Goal: Task Accomplishment & Management: Complete application form

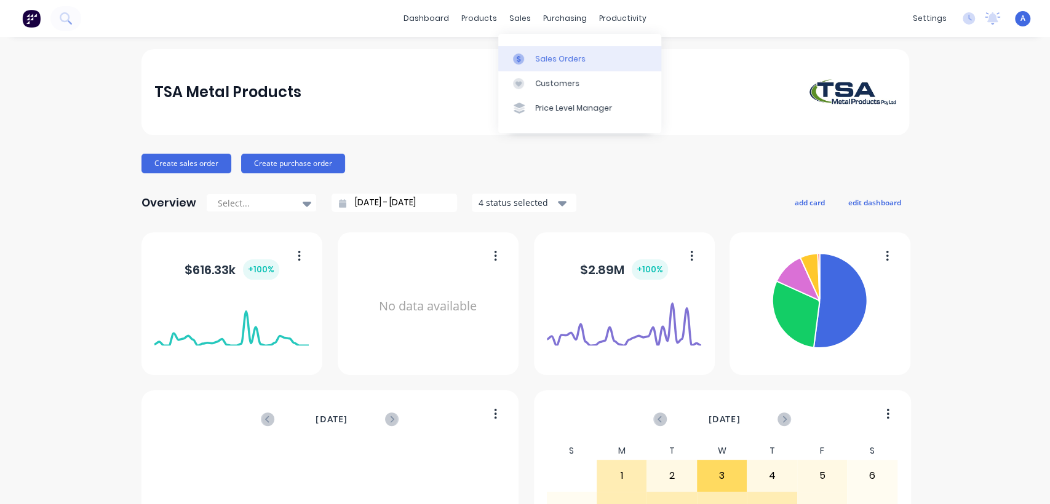
click at [539, 54] on div "Sales Orders" at bounding box center [560, 59] width 50 height 11
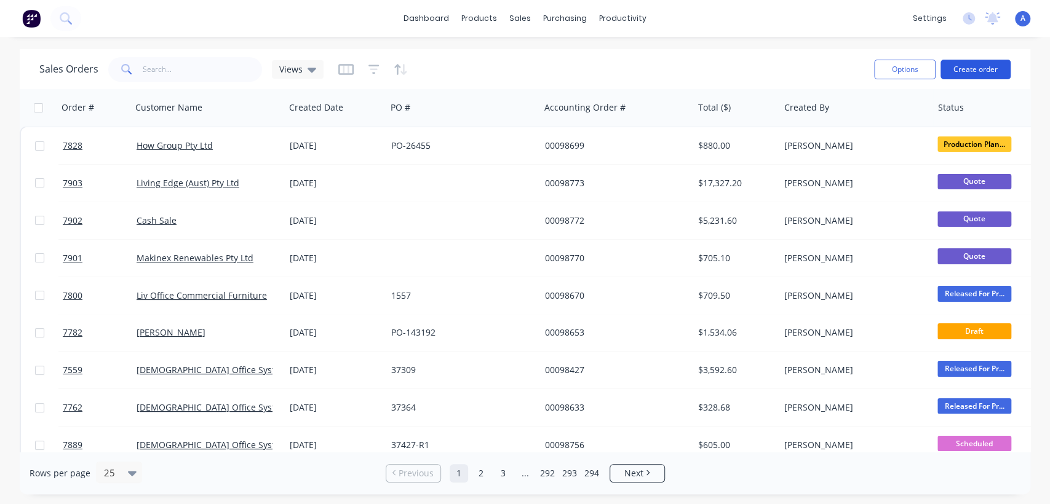
click at [977, 71] on button "Create order" at bounding box center [976, 70] width 70 height 20
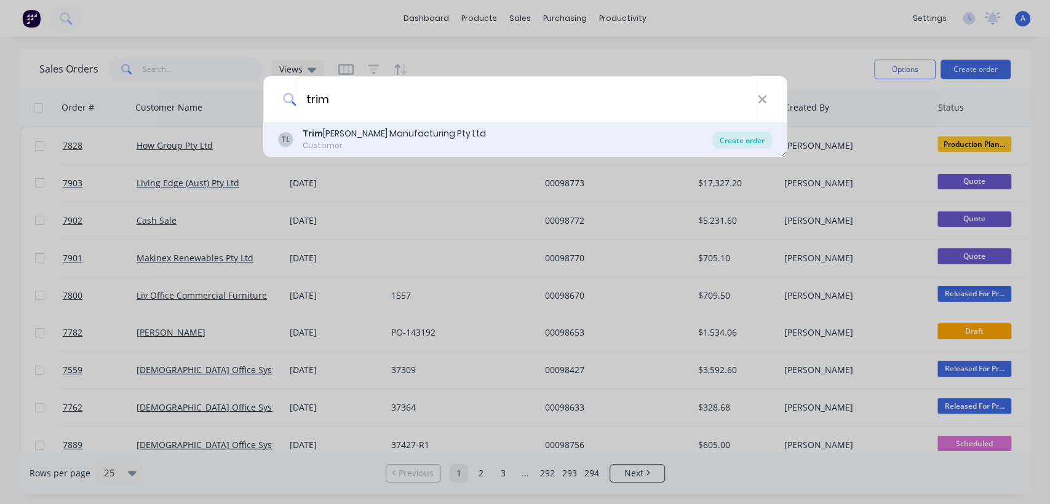
type input "trim"
click at [749, 137] on div "Create order" at bounding box center [742, 140] width 60 height 17
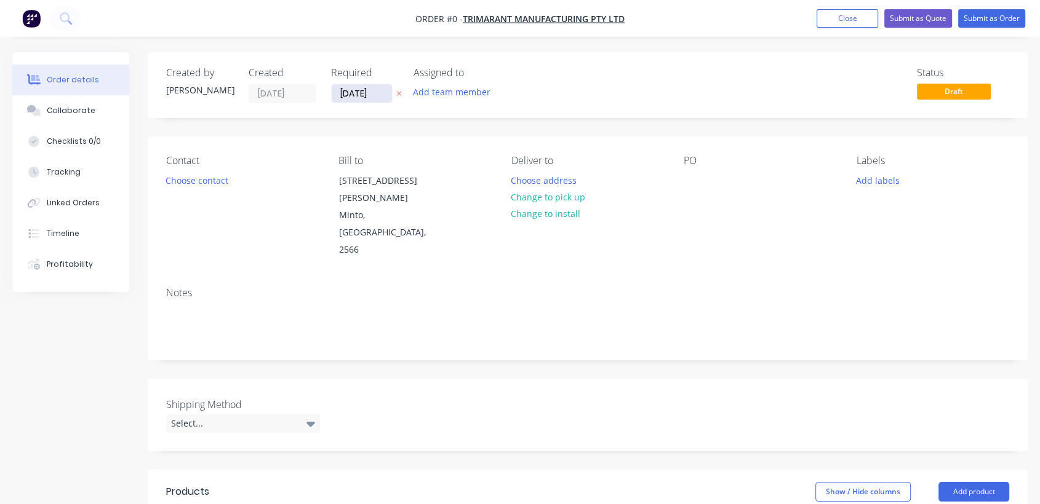
click at [381, 90] on input "[DATE]" at bounding box center [362, 93] width 60 height 18
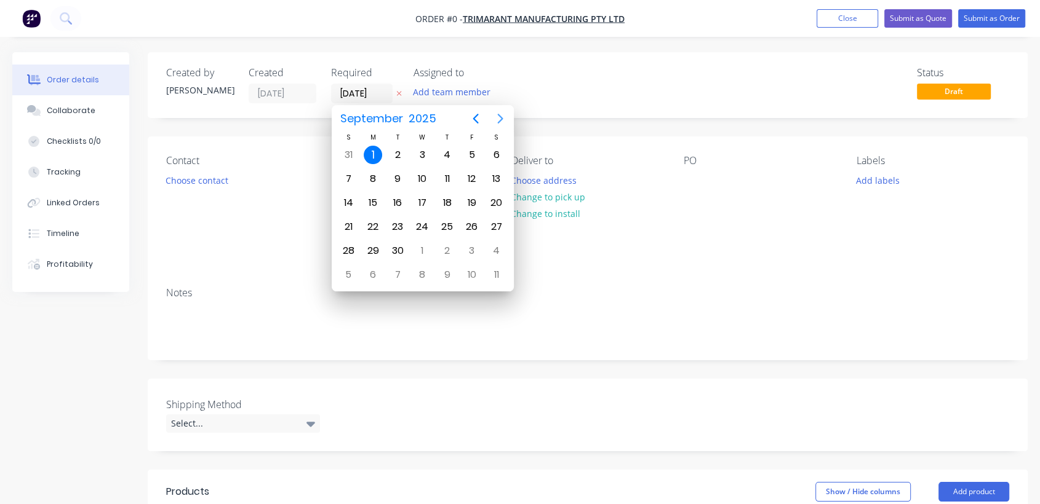
click at [498, 121] on icon "Next page" at bounding box center [500, 118] width 15 height 15
click at [422, 245] on div "31" at bounding box center [422, 251] width 18 height 18
type input "[DATE]"
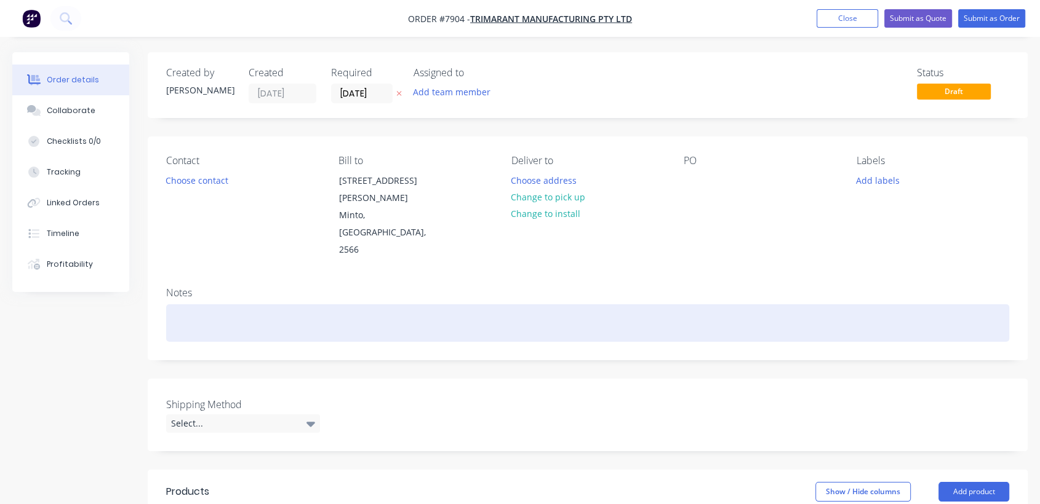
drag, startPoint x: 188, startPoint y: 284, endPoint x: 273, endPoint y: 296, distance: 85.8
click at [189, 304] on div at bounding box center [587, 323] width 843 height 38
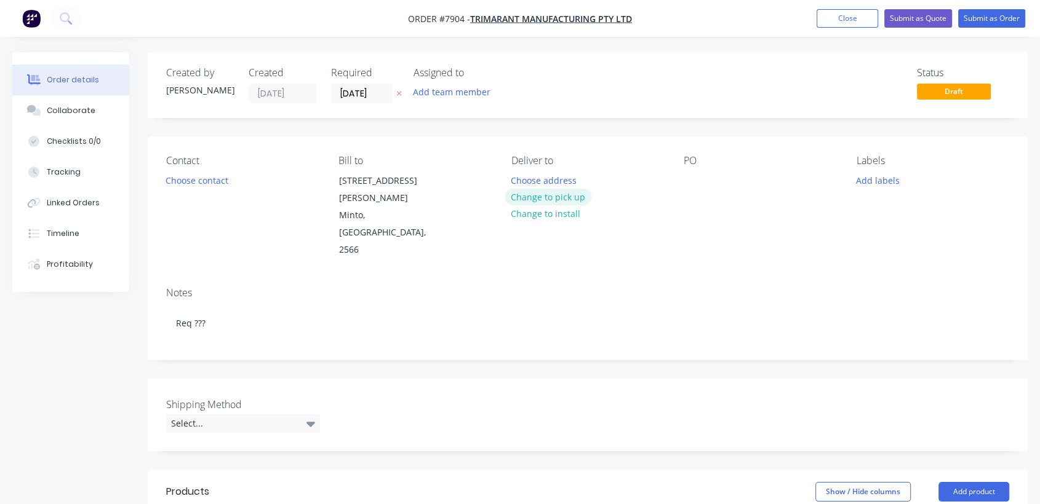
click at [547, 193] on button "Change to pick up" at bounding box center [547, 197] width 87 height 17
click at [693, 172] on div at bounding box center [693, 181] width 20 height 18
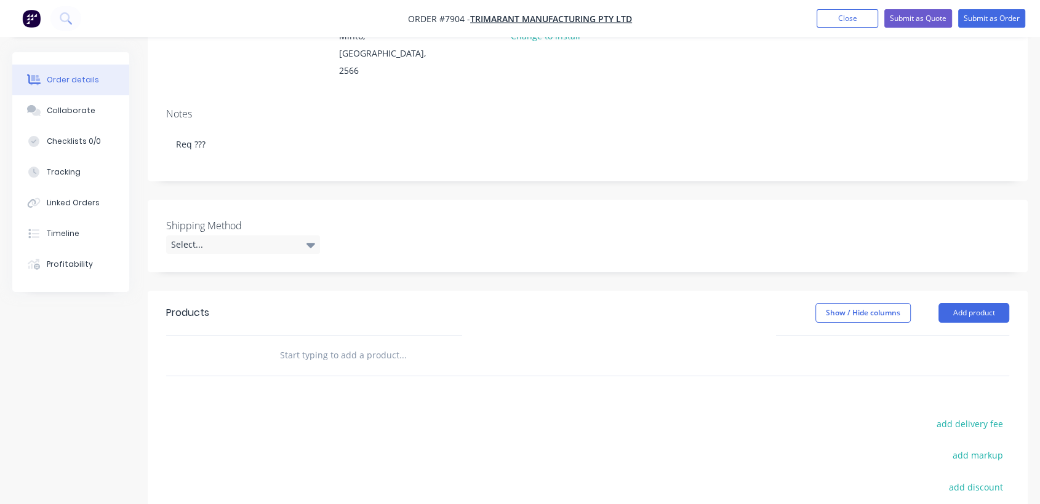
scroll to position [205, 0]
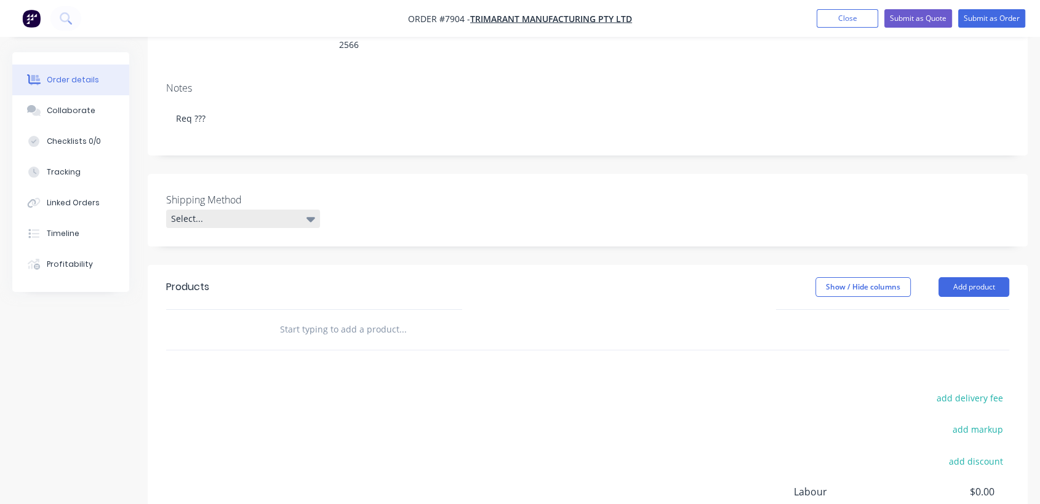
click at [186, 210] on div "Select..." at bounding box center [243, 219] width 154 height 18
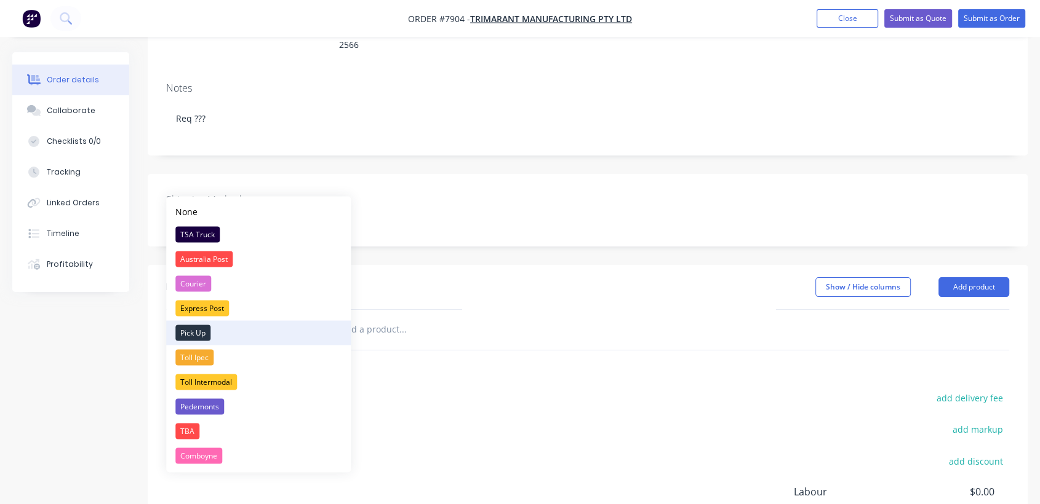
click at [197, 327] on div "Pick Up" at bounding box center [192, 333] width 35 height 16
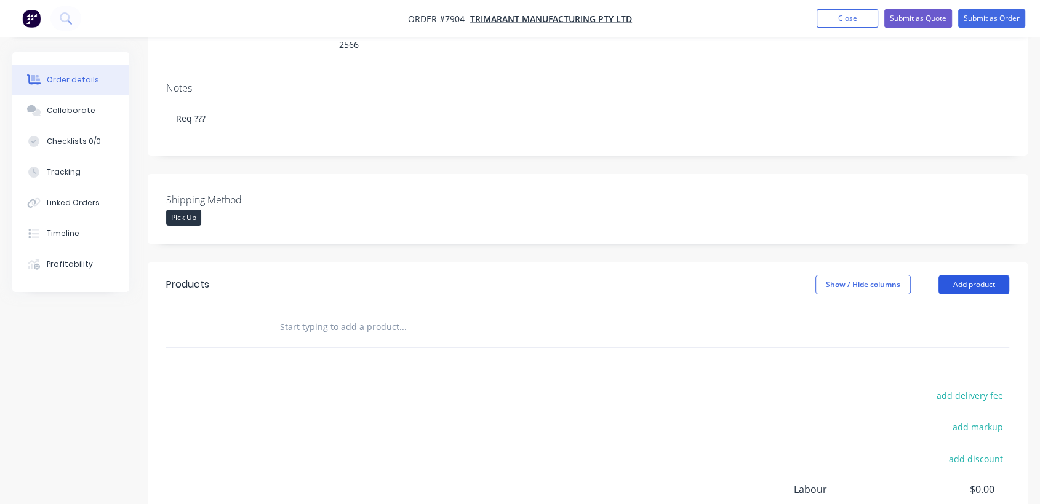
click at [961, 275] on button "Add product" at bounding box center [973, 285] width 71 height 20
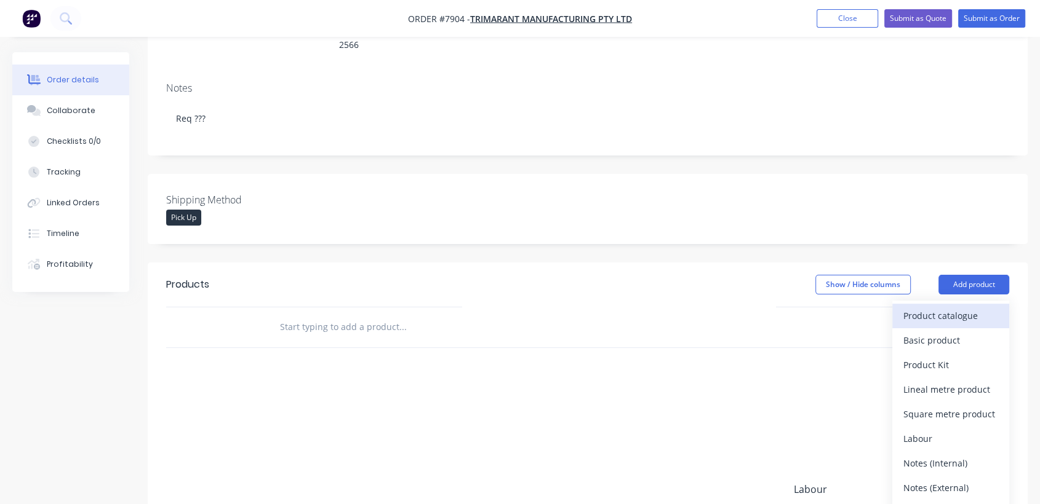
click at [924, 307] on div "Product catalogue" at bounding box center [950, 316] width 95 height 18
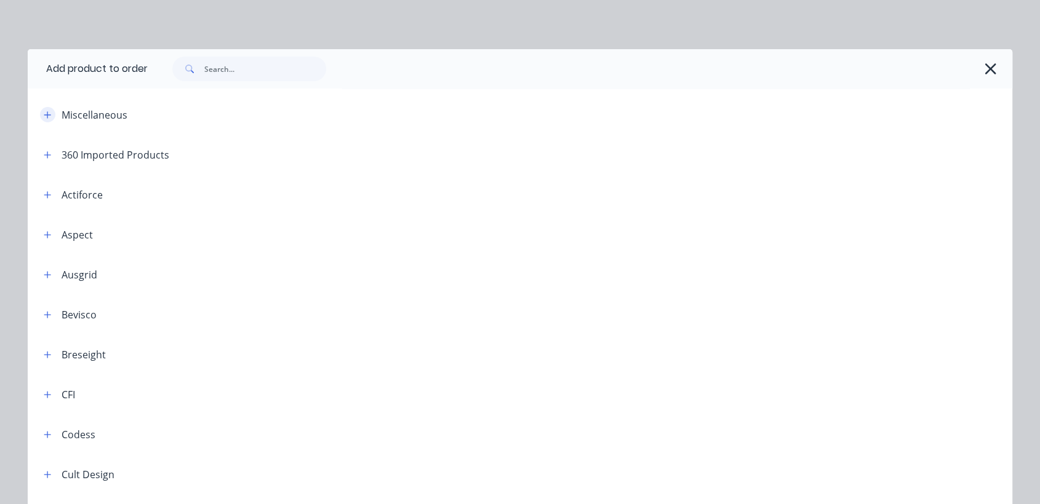
click at [44, 114] on icon "button" at bounding box center [47, 115] width 7 height 9
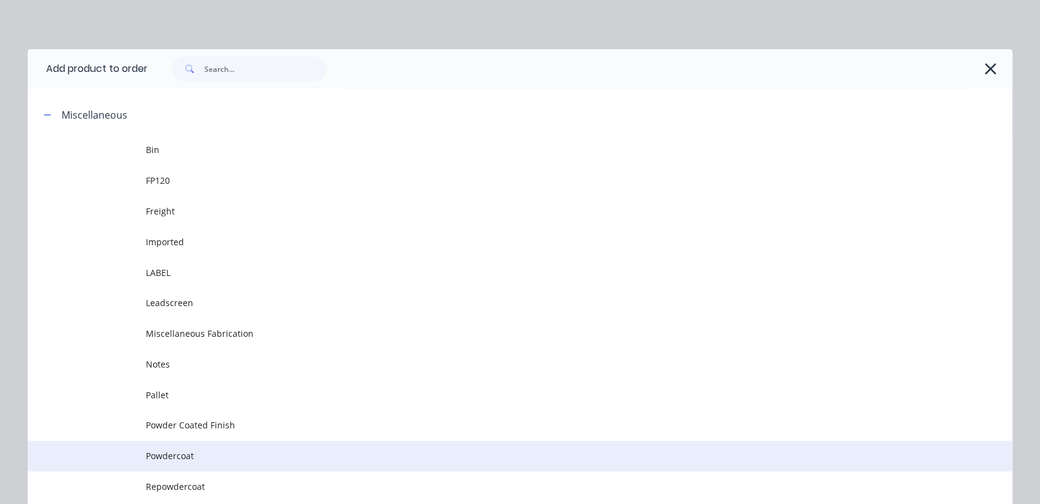
click at [198, 456] on span "Powdercoat" at bounding box center [492, 456] width 693 height 13
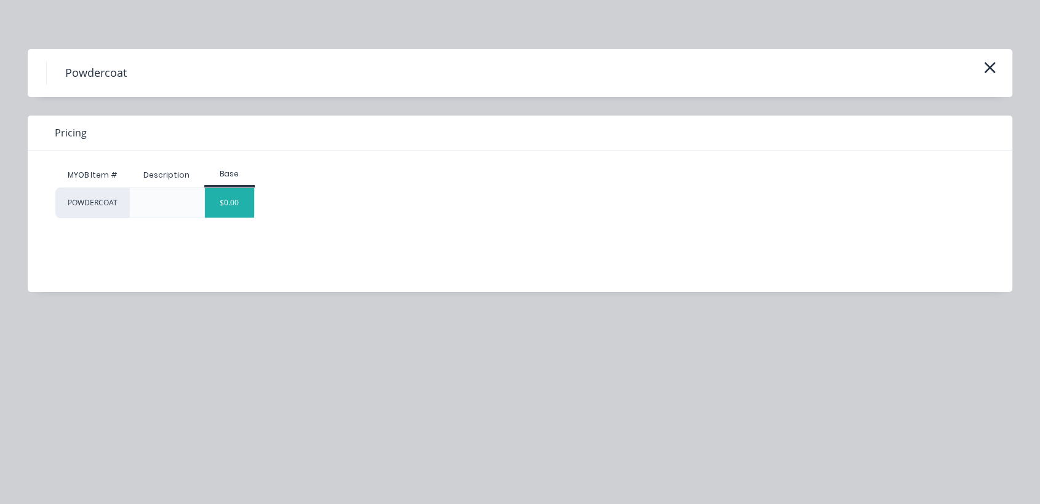
click at [229, 205] on div "$0.00" at bounding box center [230, 203] width 50 height 30
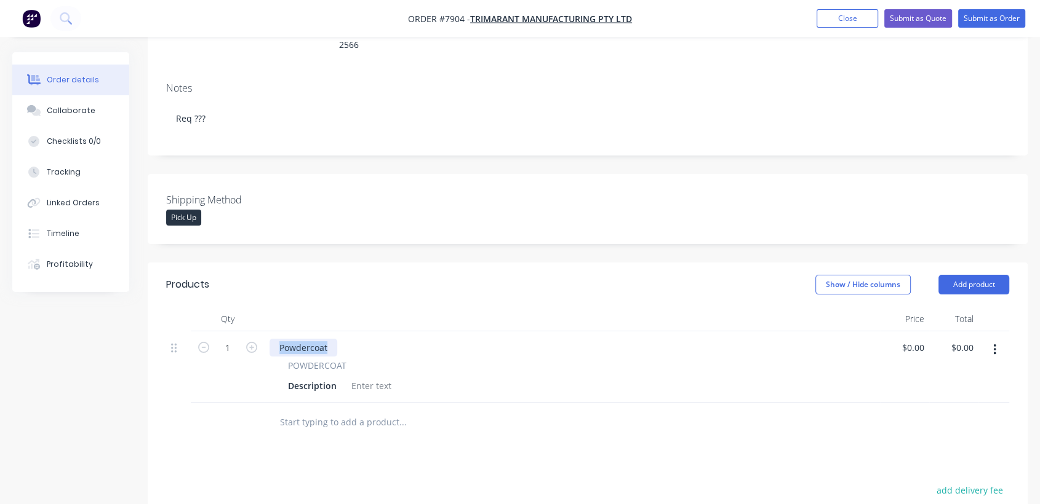
drag, startPoint x: 333, startPoint y: 309, endPoint x: 273, endPoint y: 311, distance: 60.9
click at [259, 332] on div "1 Powdercoat POWDERCOAT Description $0.00 $0.00 $0.00 $0.00" at bounding box center [587, 367] width 843 height 71
click at [367, 377] on div at bounding box center [371, 386] width 50 height 18
paste div
click at [247, 342] on icon "button" at bounding box center [251, 347] width 11 height 11
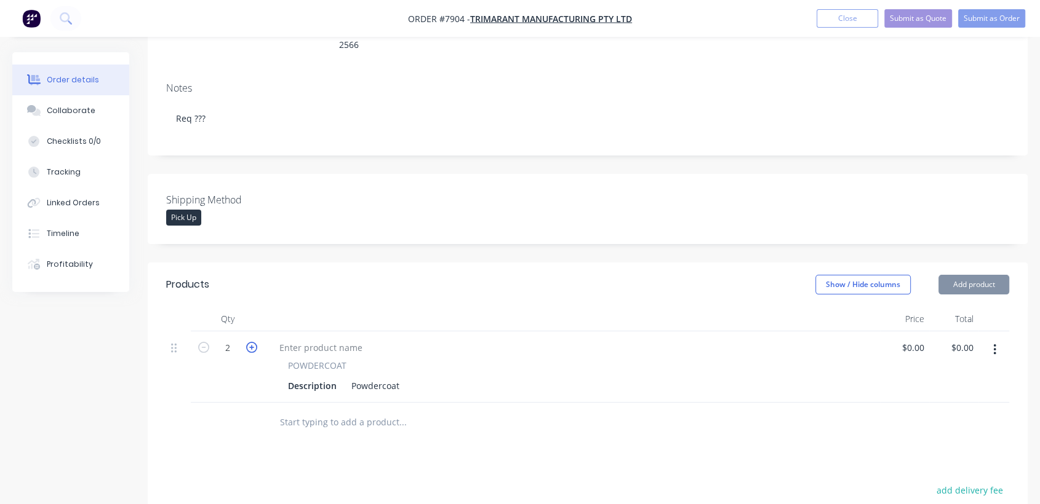
click at [247, 342] on icon "button" at bounding box center [251, 347] width 11 height 11
type input "4"
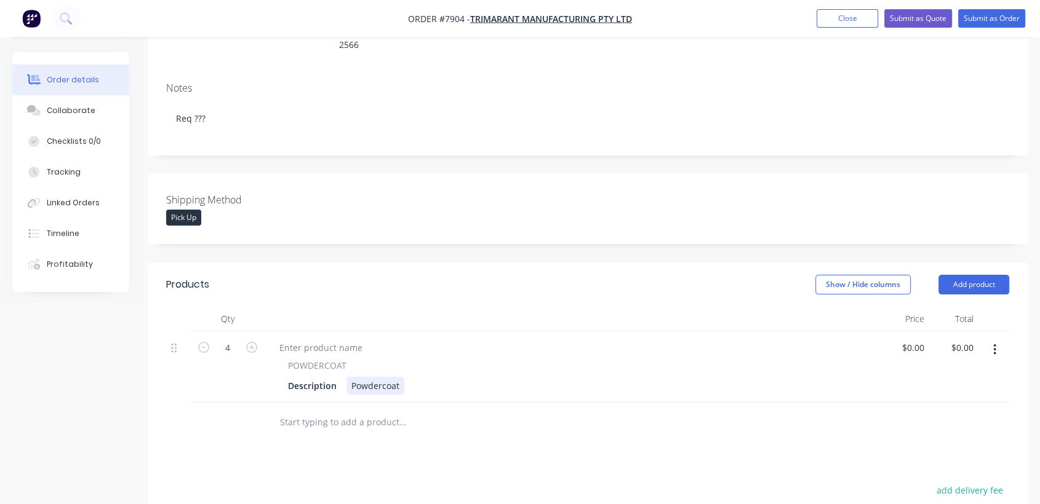
click at [404, 377] on div "Description Powdercoat" at bounding box center [569, 386] width 573 height 18
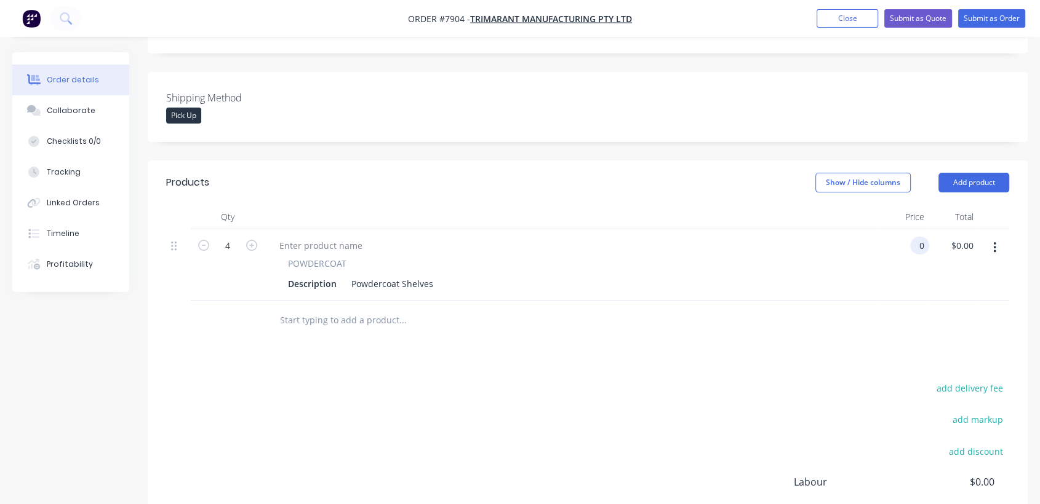
scroll to position [341, 0]
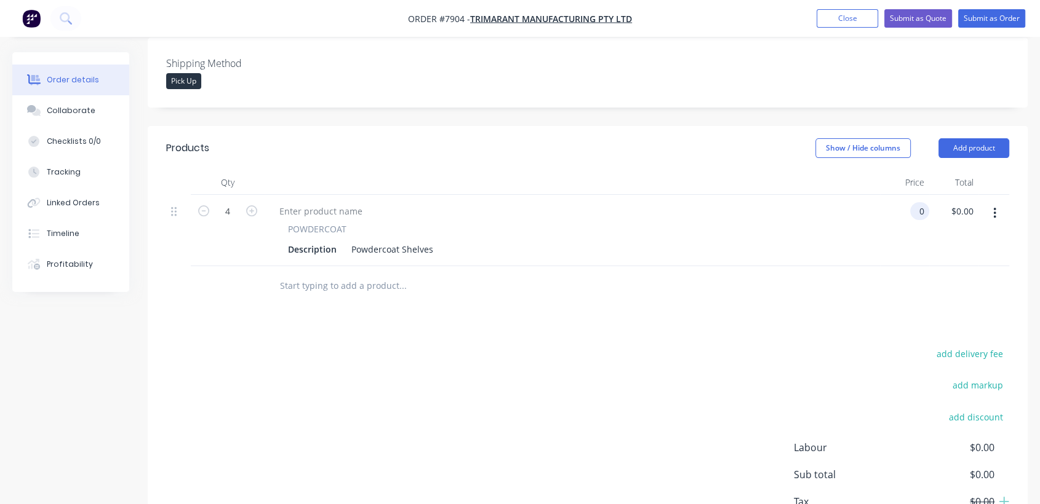
type input "$0.00"
click at [342, 274] on input "text" at bounding box center [402, 286] width 246 height 25
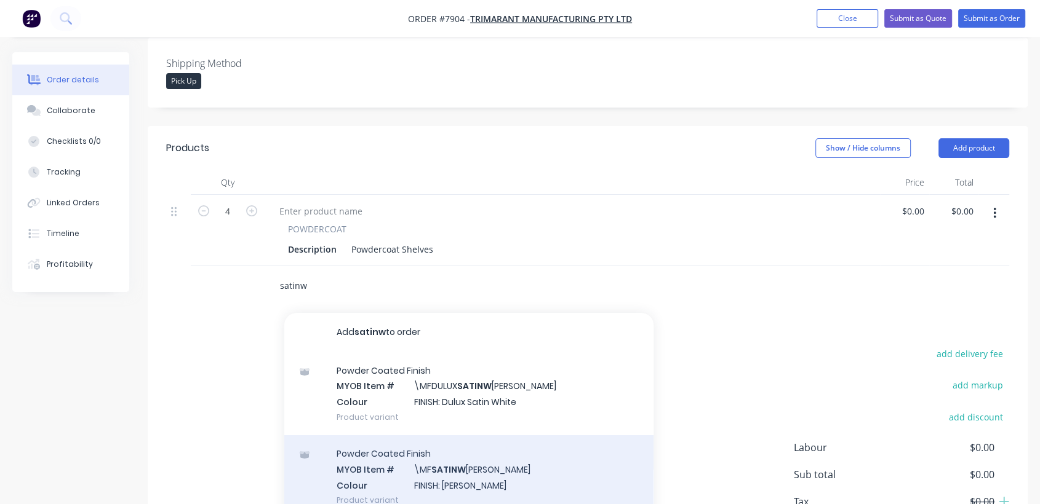
type input "satinw"
click at [478, 444] on div "Powder Coated Finish MYOB Item # \MF SATINW [PERSON_NAME] Colour FINISH: Satin …" at bounding box center [468, 477] width 369 height 83
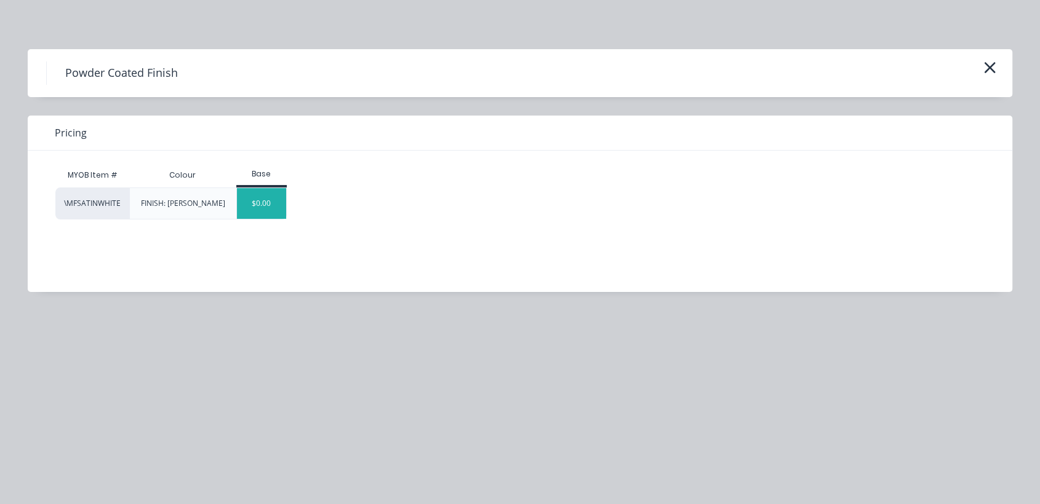
click at [277, 207] on div "$0.00" at bounding box center [262, 203] width 50 height 31
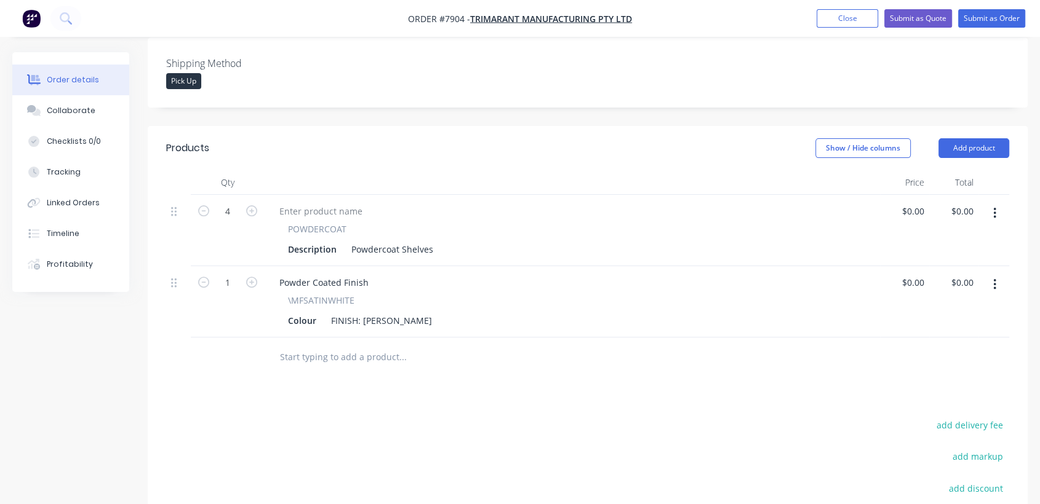
click at [365, 345] on input "text" at bounding box center [402, 357] width 246 height 25
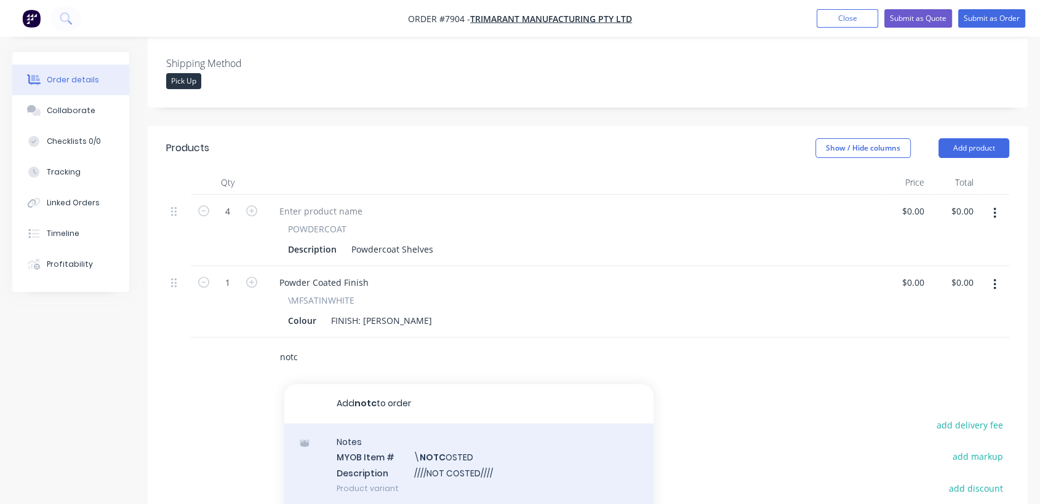
type input "notc"
click at [487, 437] on div "Notes MYOB Item # \ NOTC OSTED Description ////NOT COSTED//// Product variant" at bounding box center [468, 465] width 369 height 83
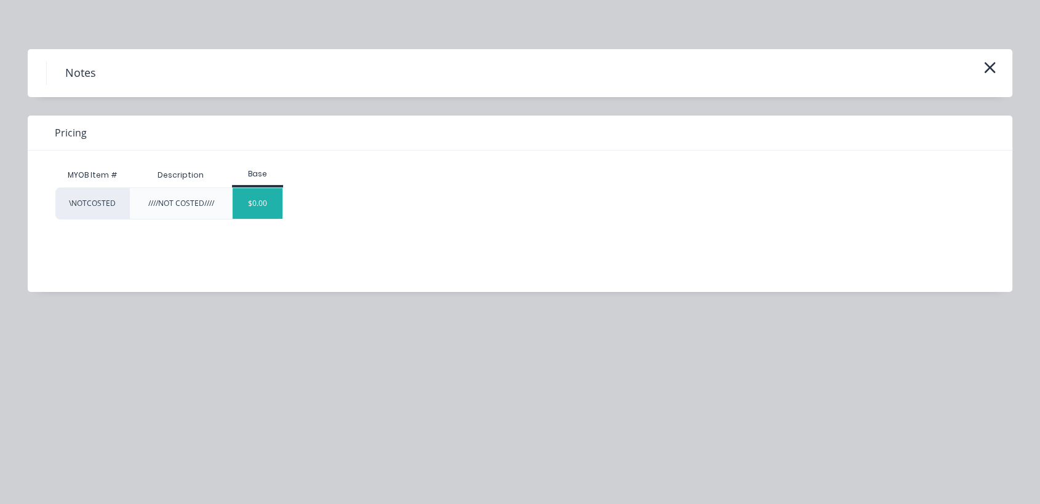
click at [271, 202] on div "$0.00" at bounding box center [258, 203] width 50 height 31
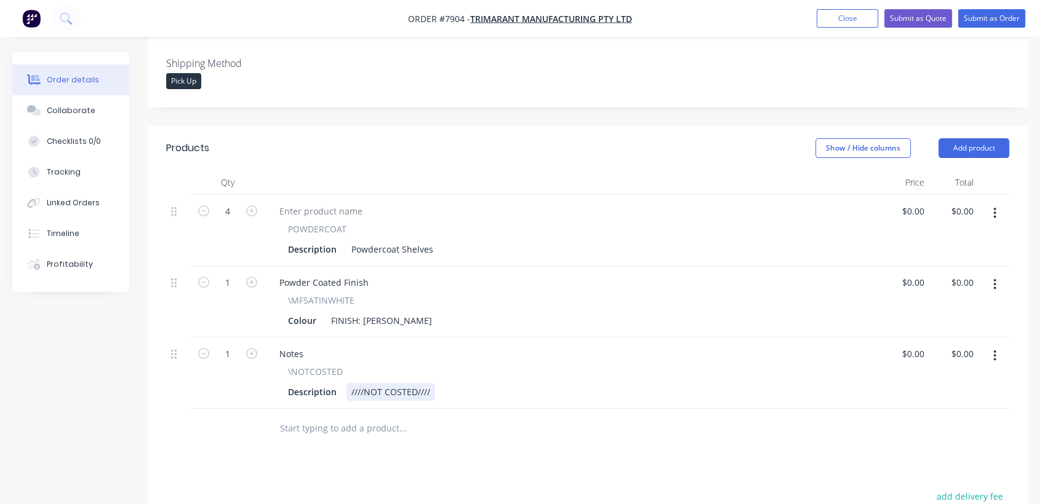
click at [431, 383] on div "////NOT COSTED////" at bounding box center [390, 392] width 89 height 18
type input "$0.00"
click at [103, 112] on button "Collaborate" at bounding box center [70, 110] width 117 height 31
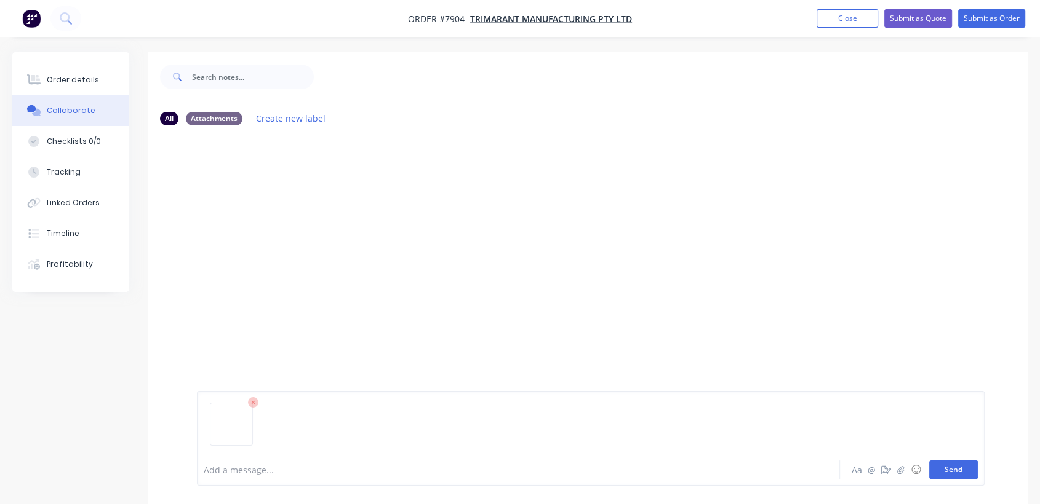
click at [958, 471] on button "Send" at bounding box center [953, 470] width 49 height 18
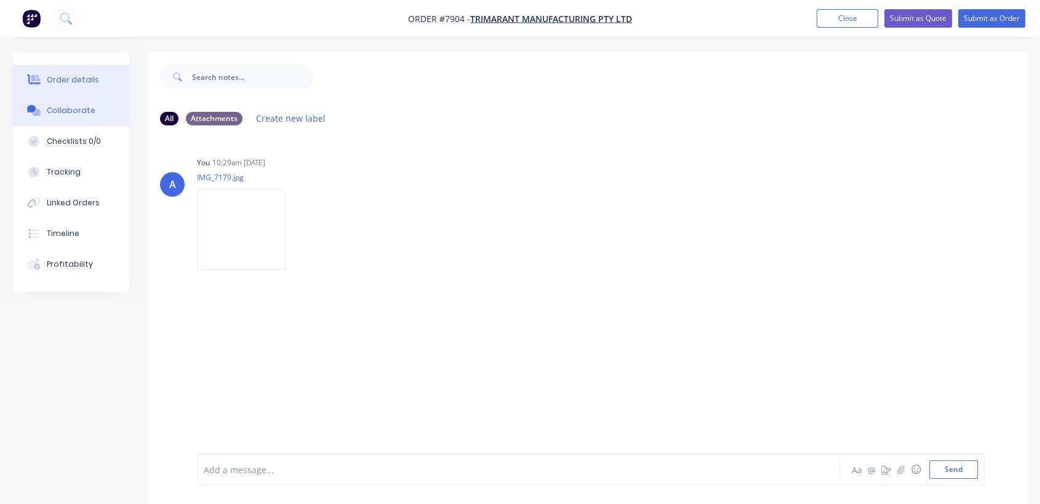
click at [83, 78] on div "Order details" at bounding box center [73, 79] width 52 height 11
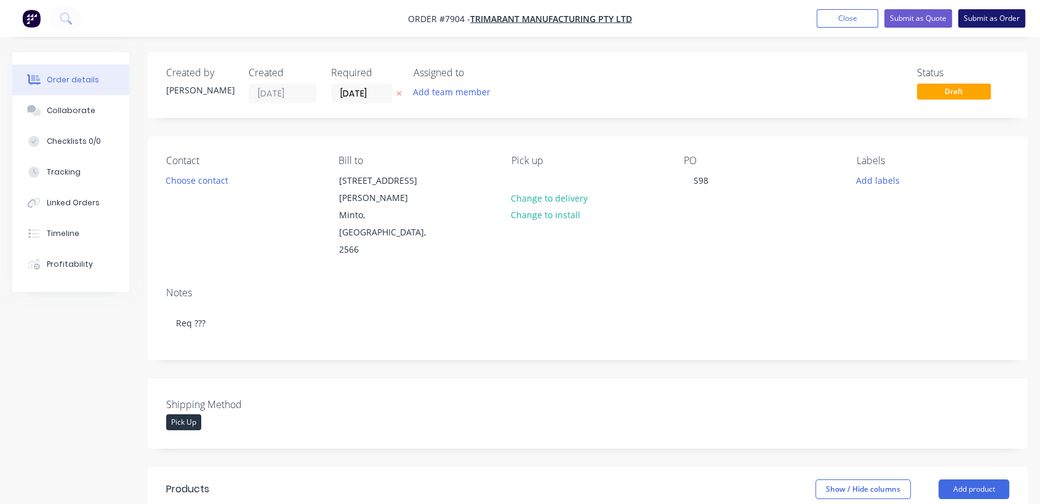
click at [973, 22] on button "Submit as Order" at bounding box center [991, 18] width 67 height 18
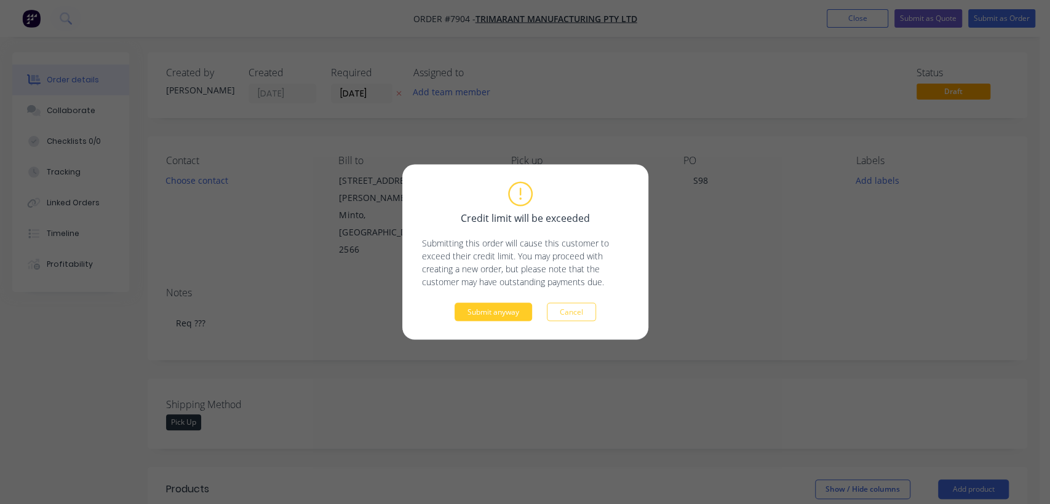
click at [503, 308] on button "Submit anyway" at bounding box center [494, 312] width 78 height 18
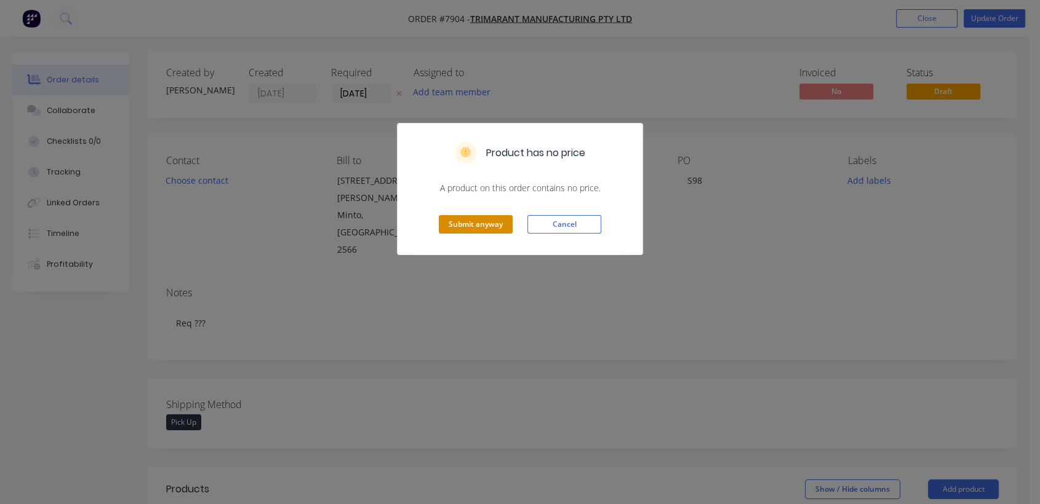
click at [485, 222] on button "Submit anyway" at bounding box center [476, 224] width 74 height 18
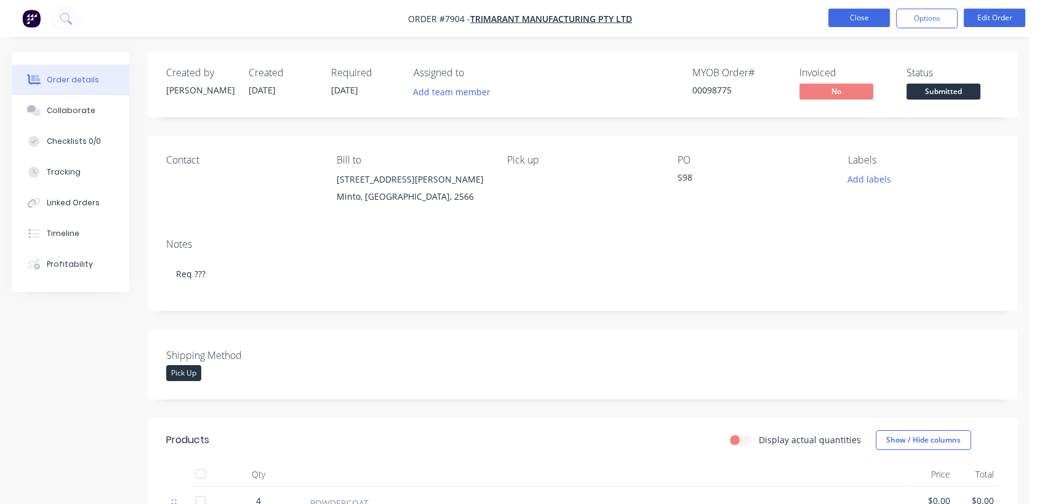
click at [855, 21] on button "Close" at bounding box center [859, 18] width 62 height 18
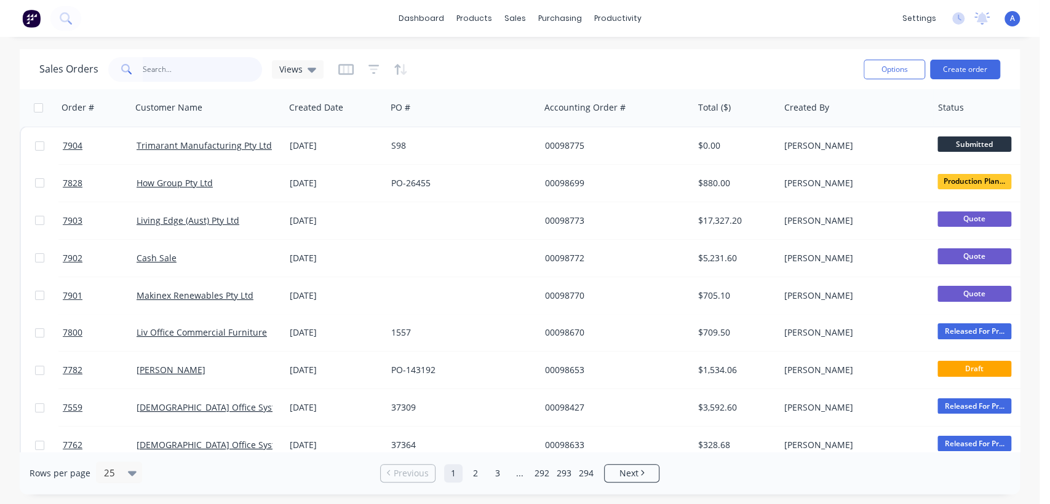
click at [172, 68] on input "text" at bounding box center [203, 69] width 120 height 25
type input "4893"
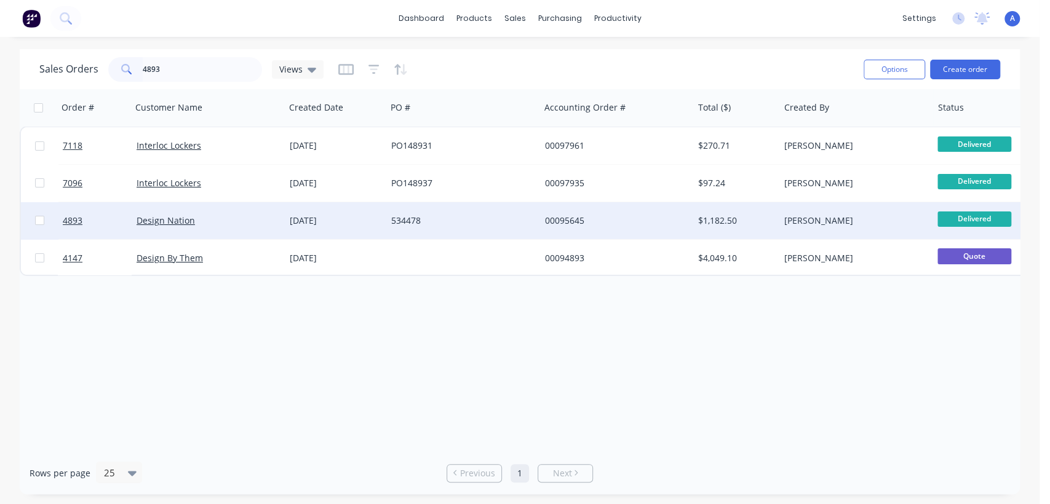
click at [389, 215] on div "534478" at bounding box center [462, 220] width 153 height 37
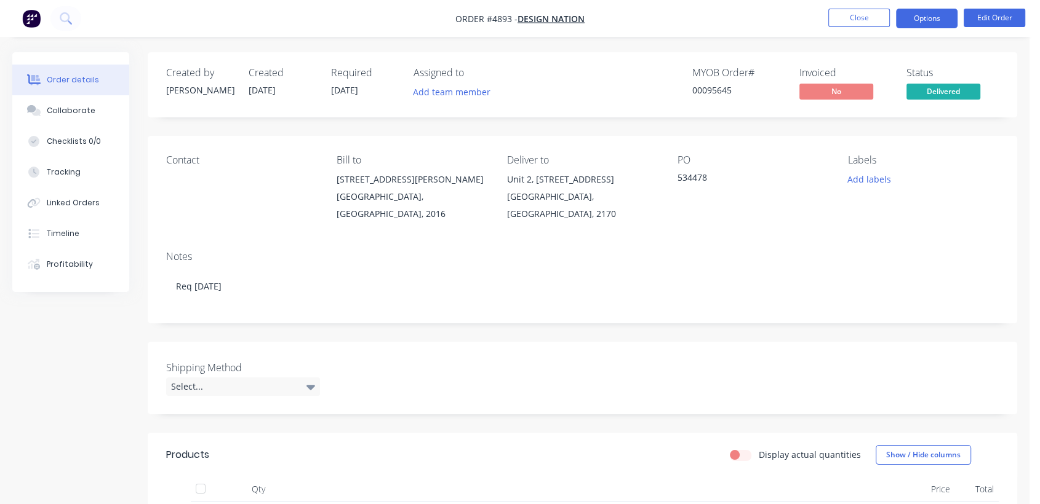
click at [923, 23] on button "Options" at bounding box center [927, 19] width 62 height 20
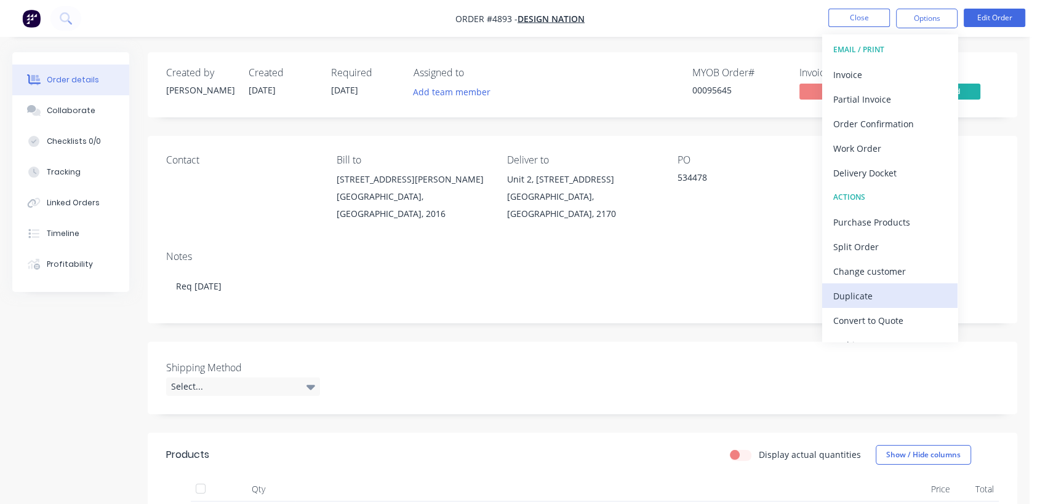
click at [860, 293] on div "Duplicate" at bounding box center [889, 296] width 113 height 18
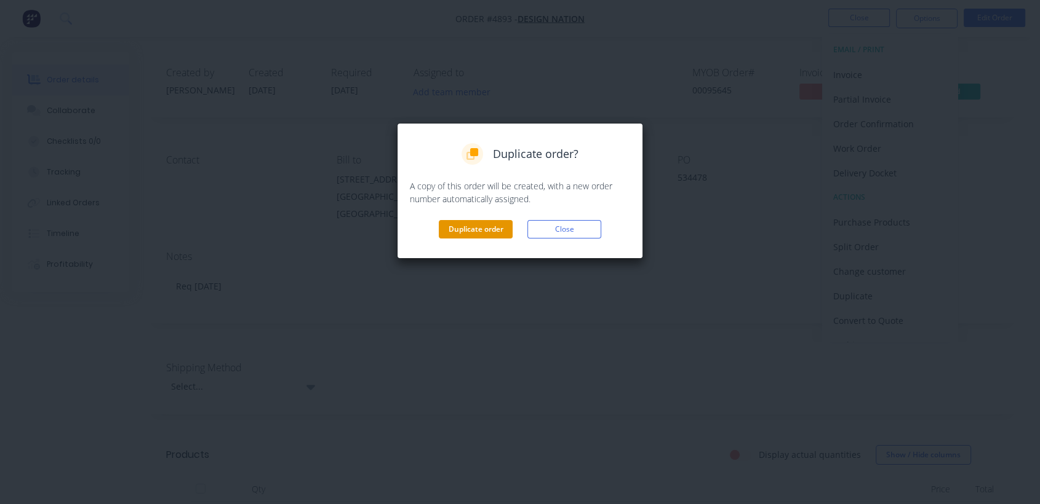
click at [466, 225] on button "Duplicate order" at bounding box center [476, 229] width 74 height 18
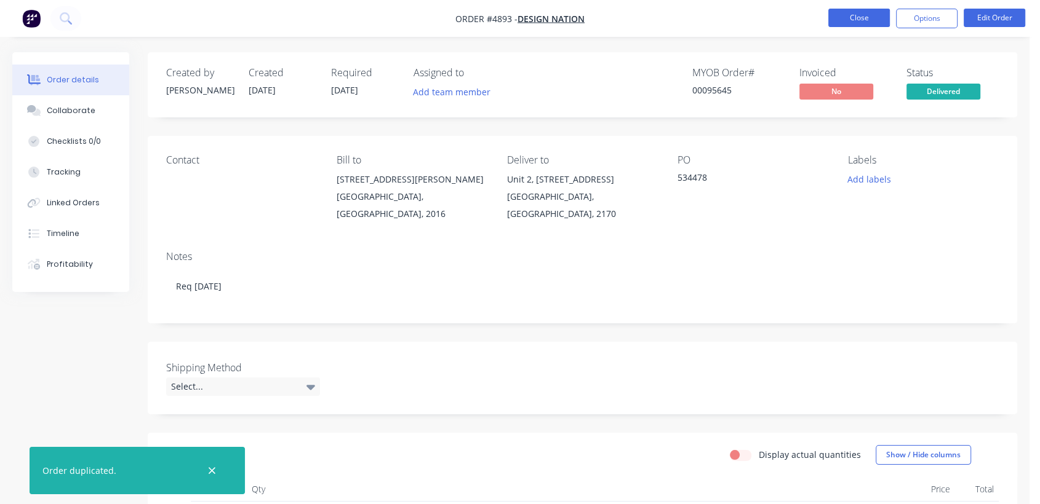
click at [858, 14] on button "Close" at bounding box center [859, 18] width 62 height 18
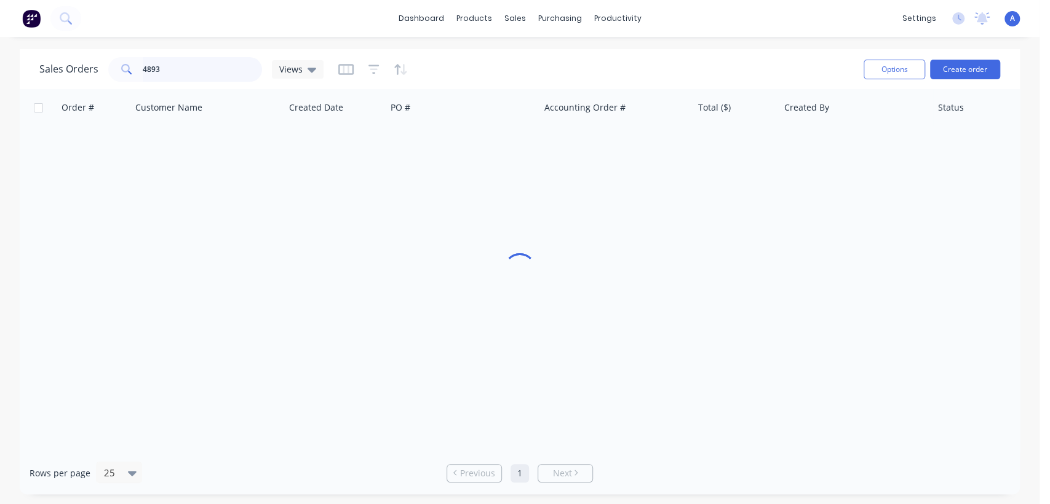
drag, startPoint x: 175, startPoint y: 69, endPoint x: 108, endPoint y: 66, distance: 67.1
click at [111, 65] on div "4893" at bounding box center [185, 69] width 154 height 25
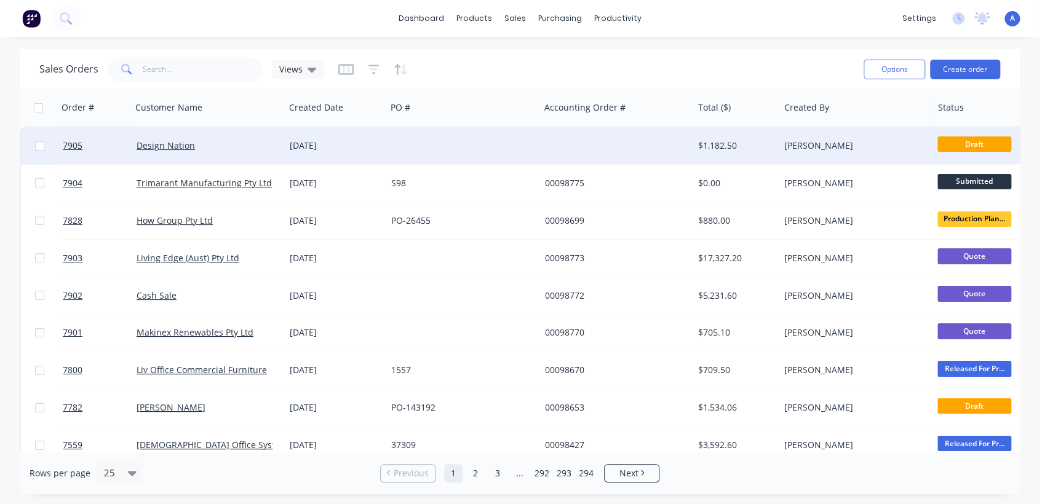
click at [528, 138] on div at bounding box center [462, 145] width 153 height 37
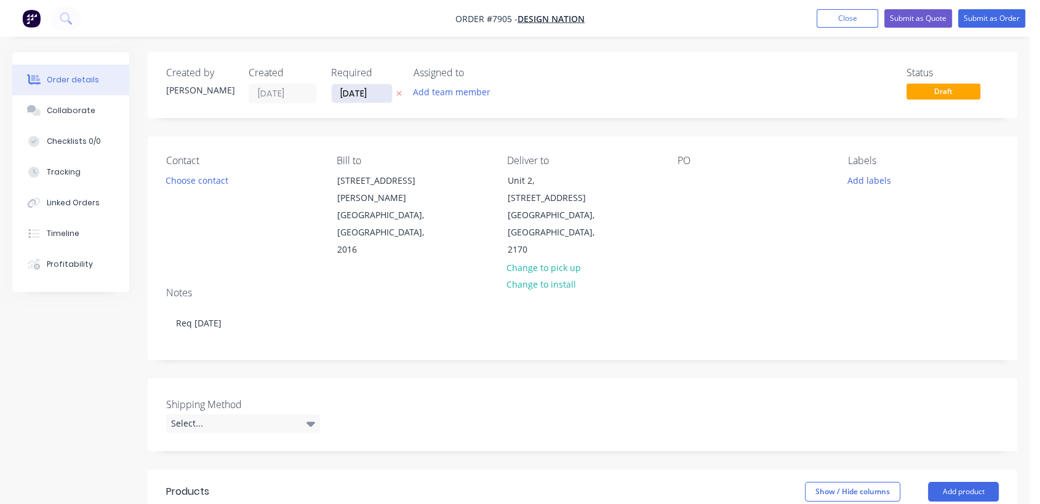
click at [381, 88] on input "[DATE]" at bounding box center [362, 93] width 60 height 18
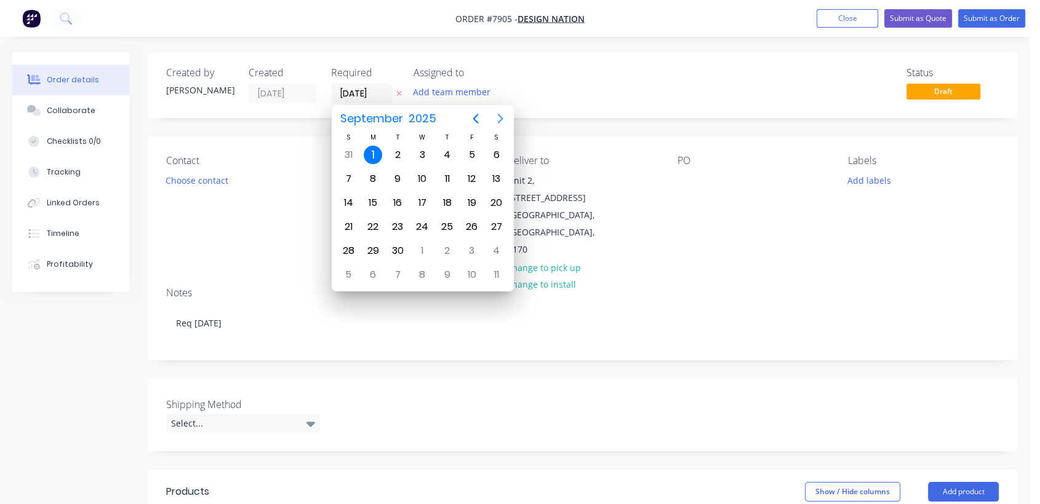
click at [497, 115] on icon "Next page" at bounding box center [500, 118] width 15 height 15
click at [428, 244] on div "31" at bounding box center [422, 251] width 18 height 18
type input "[DATE]"
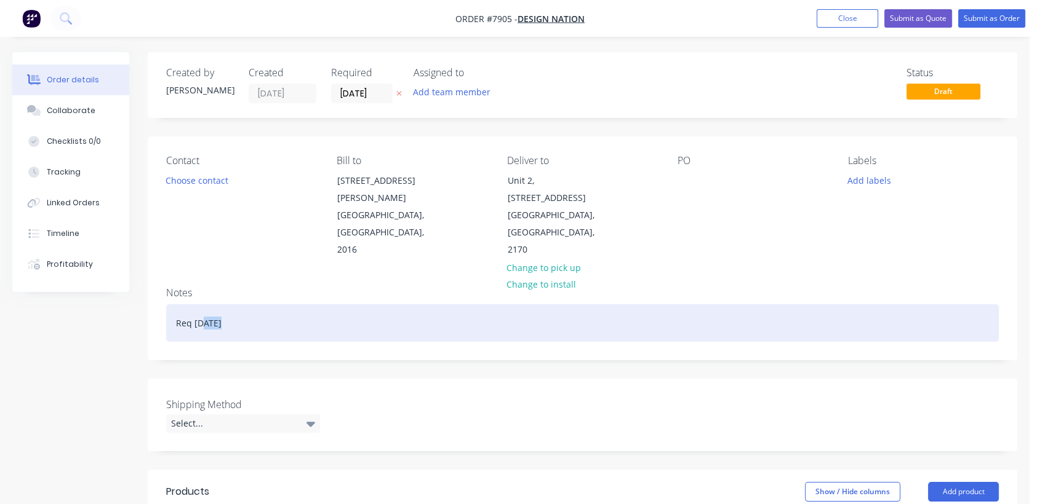
drag, startPoint x: 229, startPoint y: 309, endPoint x: 202, endPoint y: 308, distance: 27.1
click at [202, 308] on div "Req [DATE]" at bounding box center [582, 323] width 832 height 38
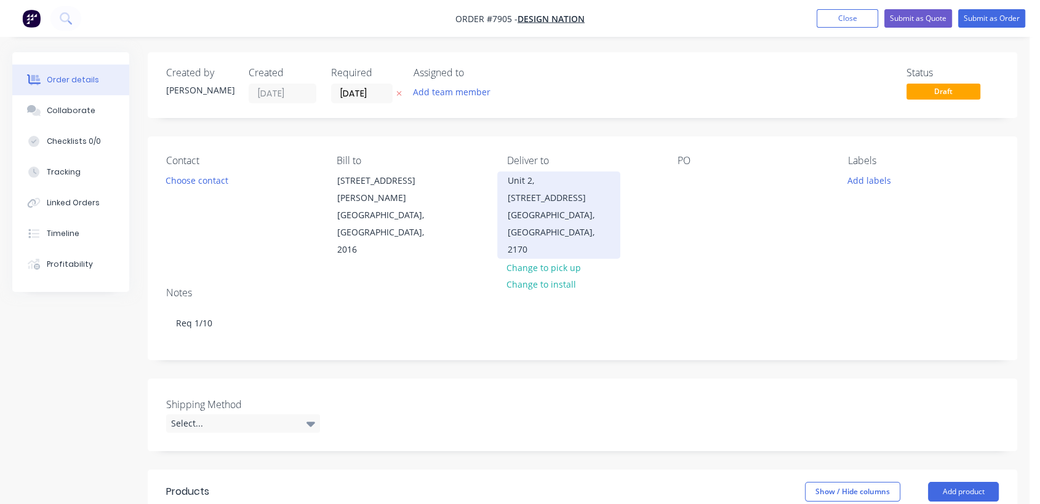
click at [551, 173] on div "Unit 2, [STREET_ADDRESS]" at bounding box center [558, 189] width 102 height 34
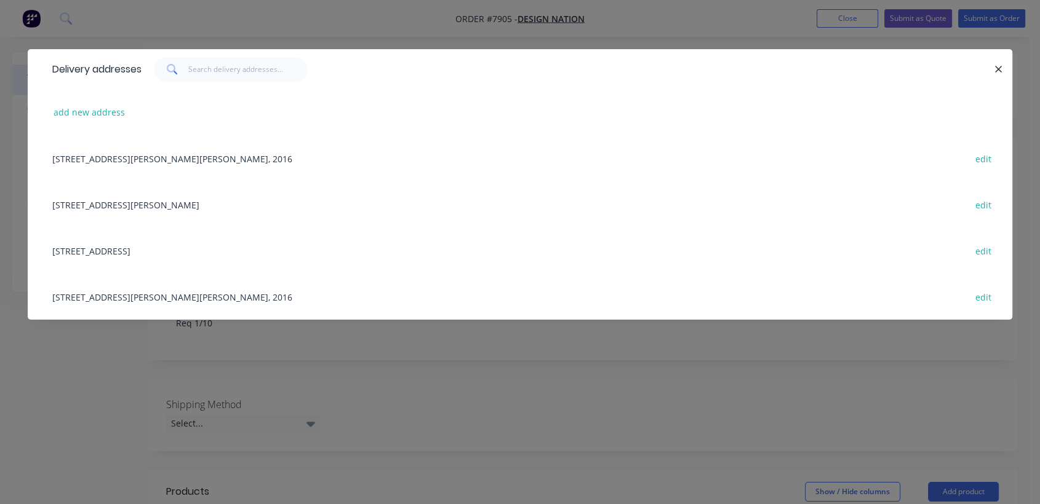
click at [118, 158] on div "[STREET_ADDRESS][PERSON_NAME][PERSON_NAME], 2016 edit" at bounding box center [519, 158] width 947 height 46
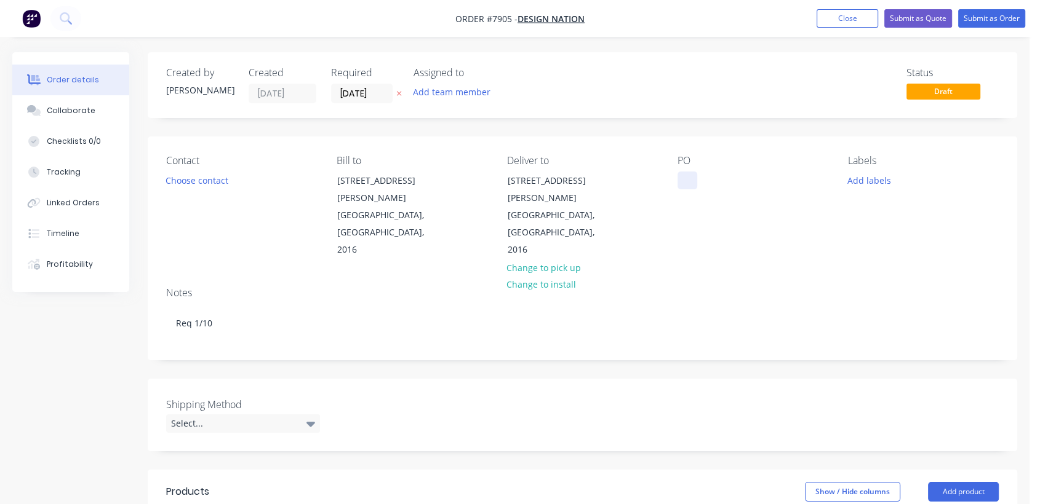
click at [686, 177] on div at bounding box center [687, 181] width 20 height 18
click at [242, 415] on div "Select..." at bounding box center [243, 424] width 154 height 18
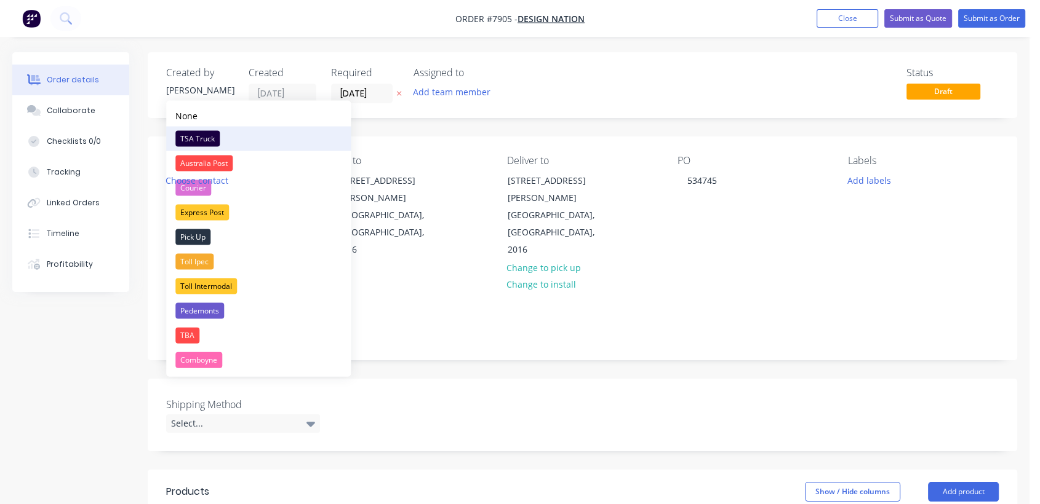
click at [202, 131] on div "TSA Truck" at bounding box center [197, 139] width 44 height 16
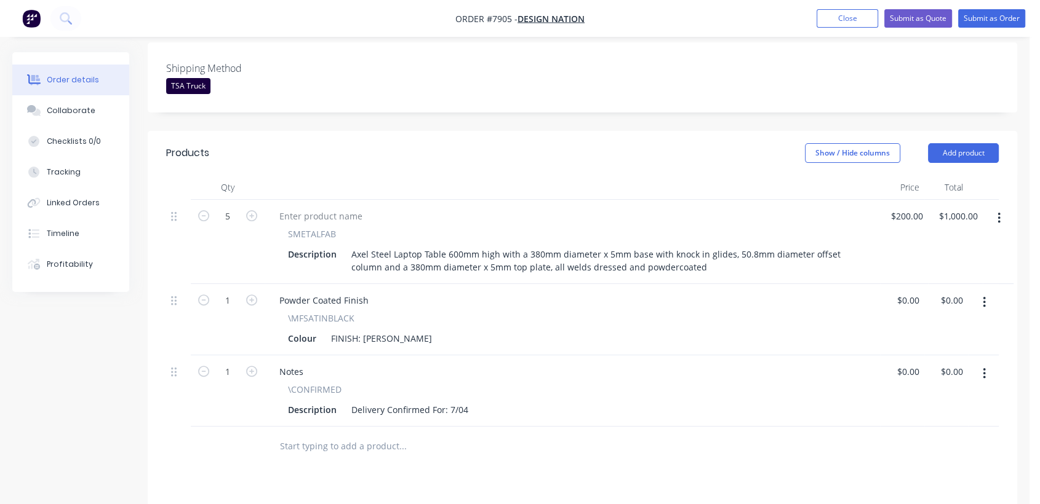
scroll to position [341, 0]
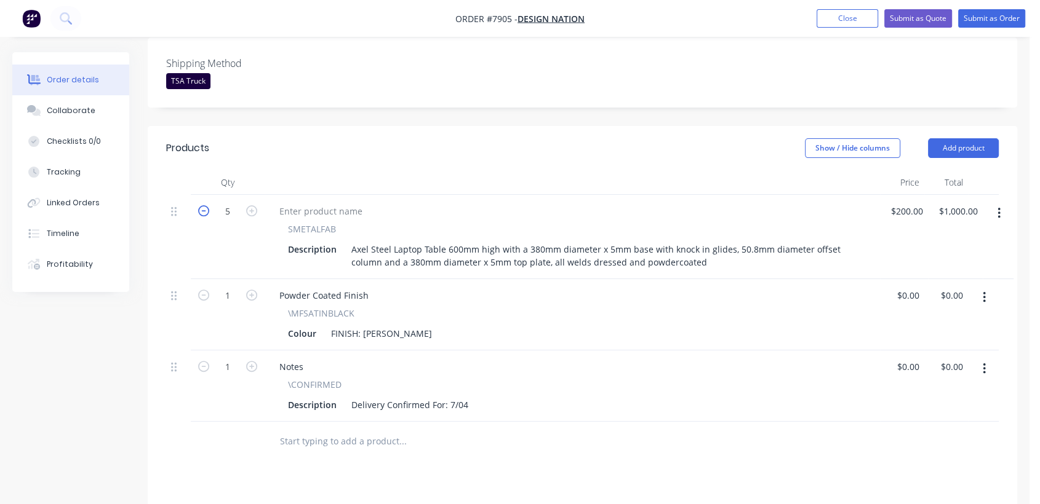
click at [203, 205] on icon "button" at bounding box center [203, 210] width 11 height 11
type input "4"
type input "$800.00"
click at [203, 205] on icon "button" at bounding box center [203, 210] width 11 height 11
type input "3"
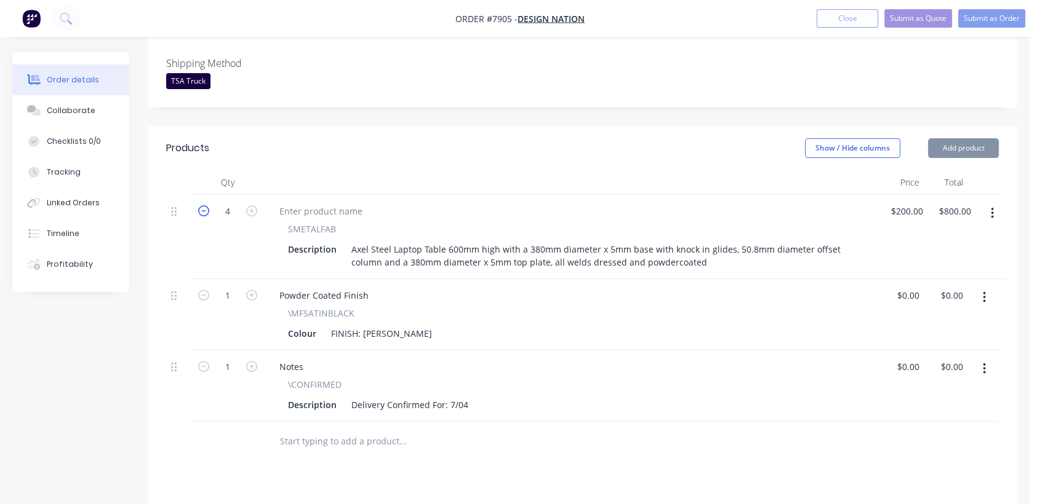
type input "$600.00"
click at [203, 205] on icon "button" at bounding box center [203, 210] width 11 height 11
type input "2"
type input "$400.00"
click at [203, 205] on icon "button" at bounding box center [203, 210] width 11 height 11
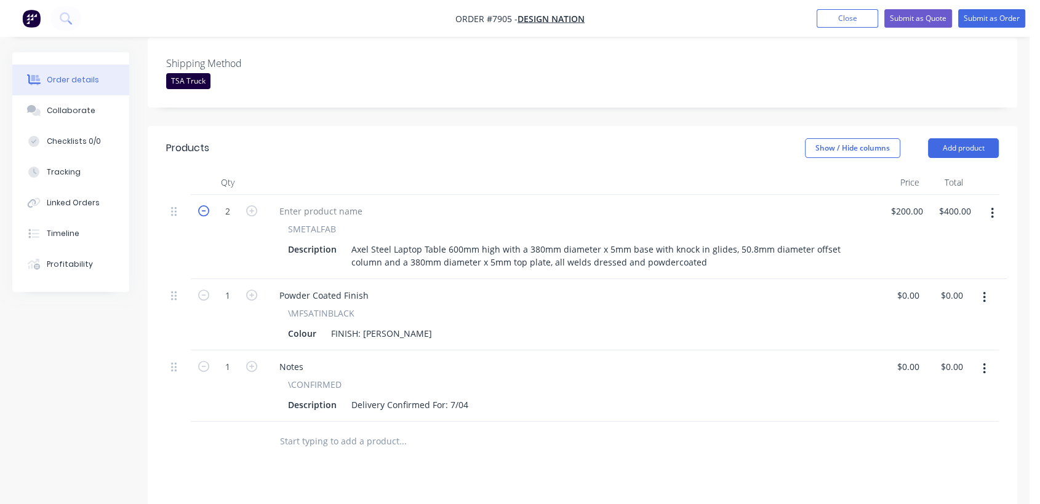
type input "1"
type input "$200.00"
click at [908, 202] on input "200" at bounding box center [908, 211] width 38 height 18
type input "$294.00"
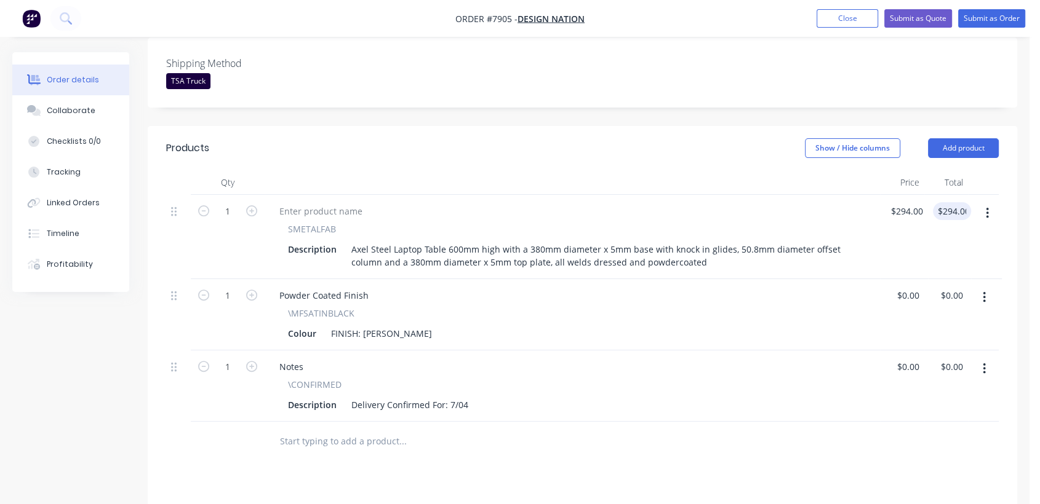
click at [983, 362] on icon "button" at bounding box center [983, 369] width 3 height 14
drag, startPoint x: 898, startPoint y: 440, endPoint x: 890, endPoint y: 438, distance: 8.4
click at [897, 466] on div "Delete" at bounding box center [940, 475] width 95 height 18
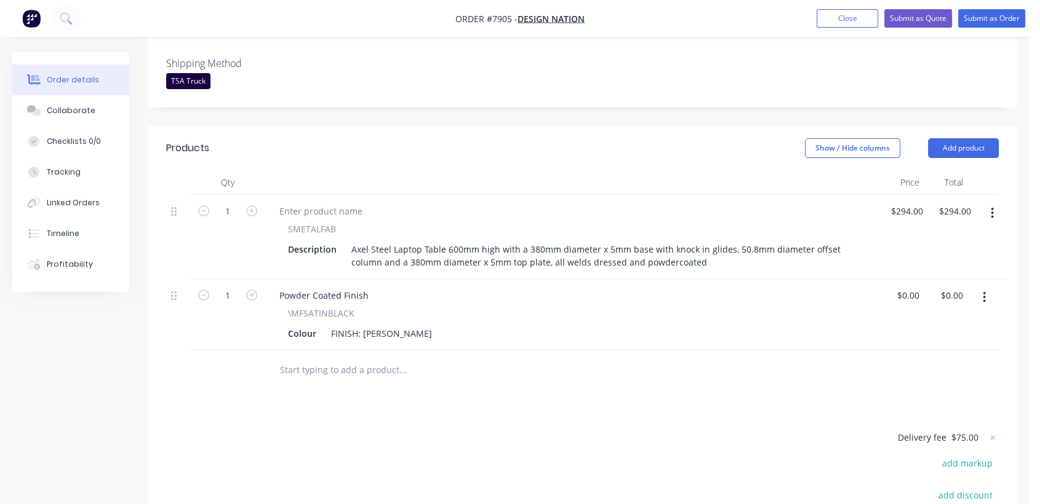
click at [359, 358] on input "text" at bounding box center [402, 370] width 246 height 25
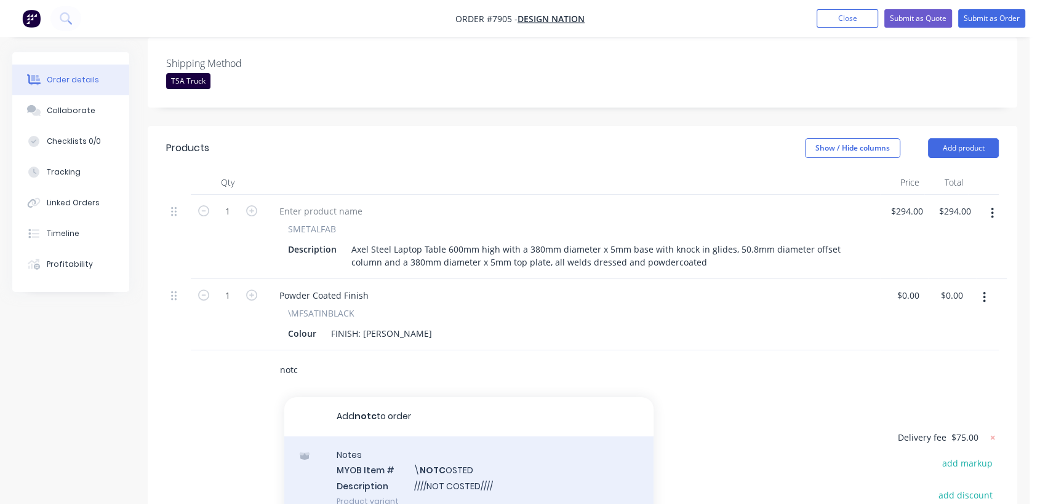
type input "notc"
click at [487, 446] on div "Notes MYOB Item # \ NOTC OSTED Description ////NOT COSTED//// Product variant" at bounding box center [468, 478] width 369 height 83
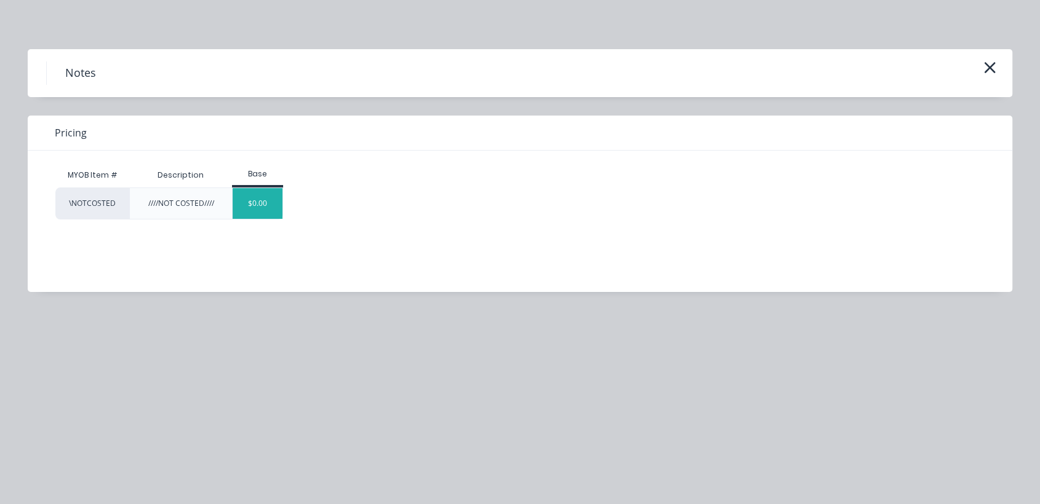
click at [265, 205] on div "$0.00" at bounding box center [258, 203] width 50 height 31
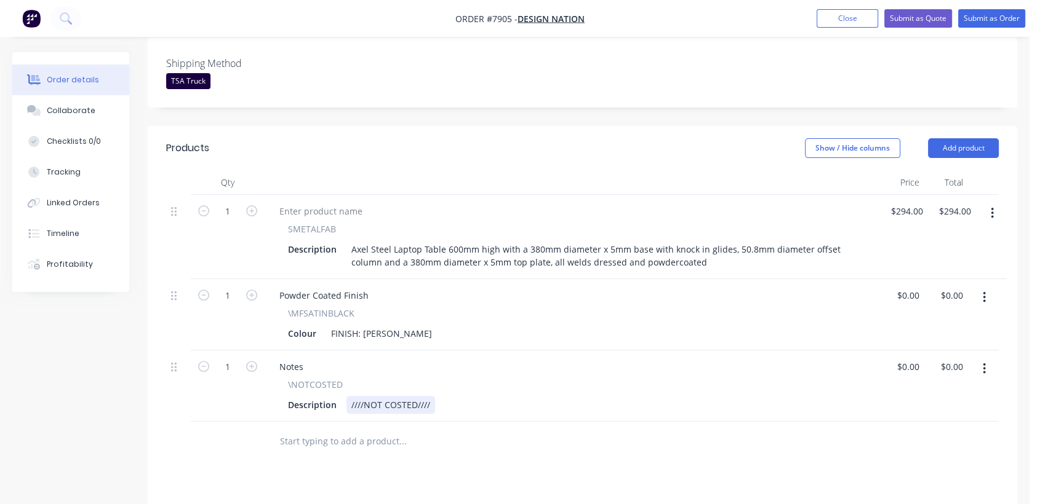
click at [431, 396] on div "////NOT COSTED////" at bounding box center [390, 405] width 89 height 18
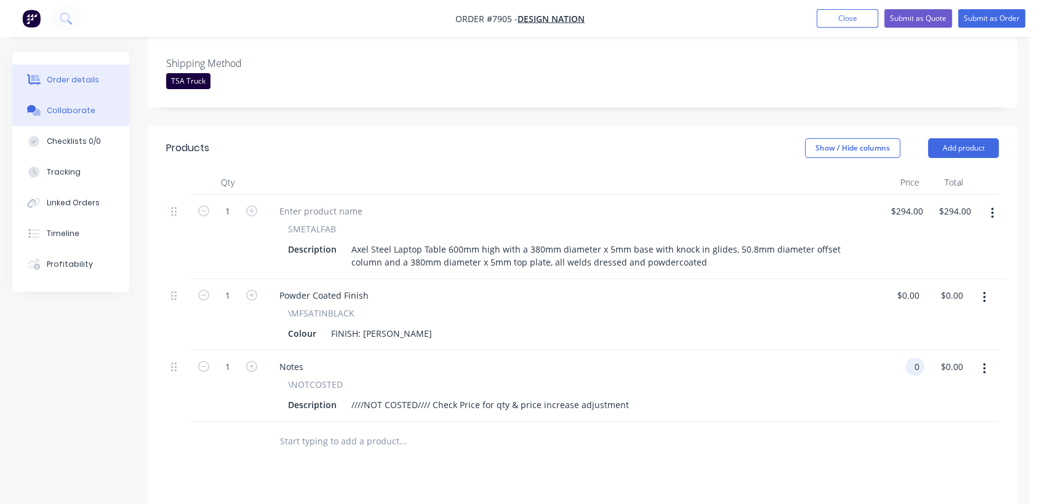
type input "$0.00"
click at [68, 109] on div "Collaborate" at bounding box center [71, 110] width 49 height 11
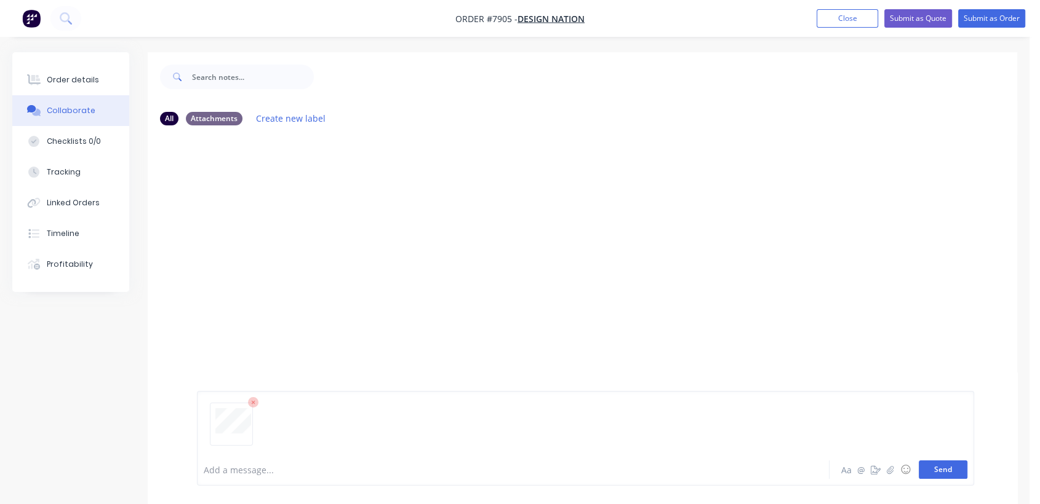
click at [936, 469] on button "Send" at bounding box center [942, 470] width 49 height 18
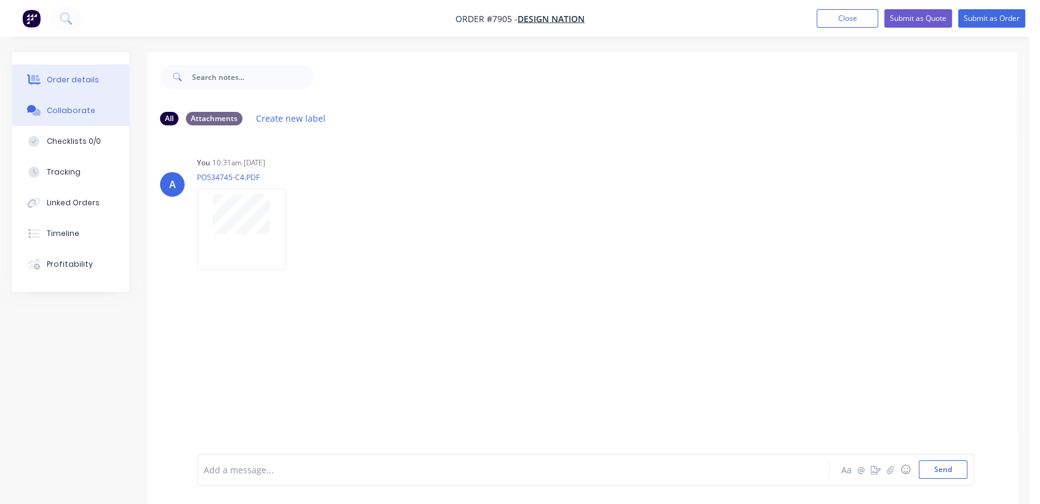
click at [87, 71] on button "Order details" at bounding box center [70, 80] width 117 height 31
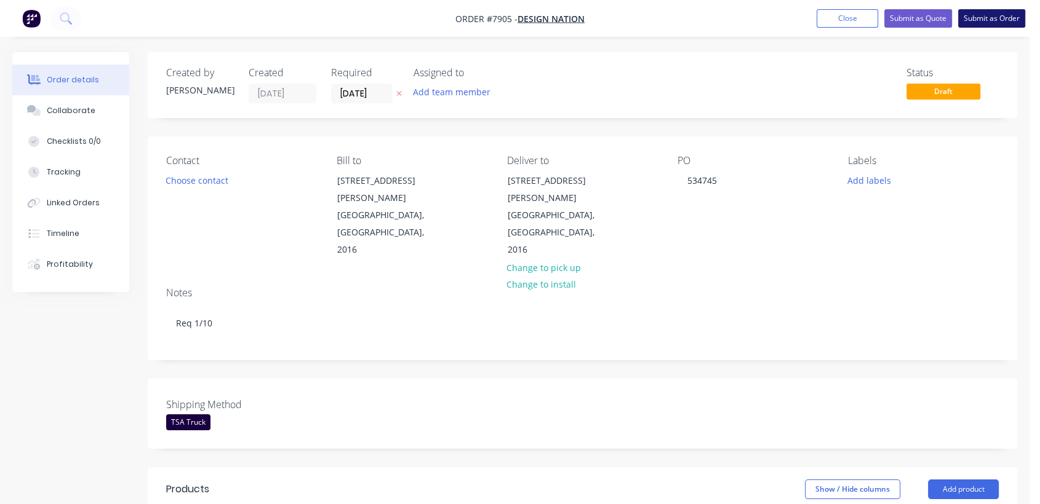
click at [989, 18] on button "Submit as Order" at bounding box center [991, 18] width 67 height 18
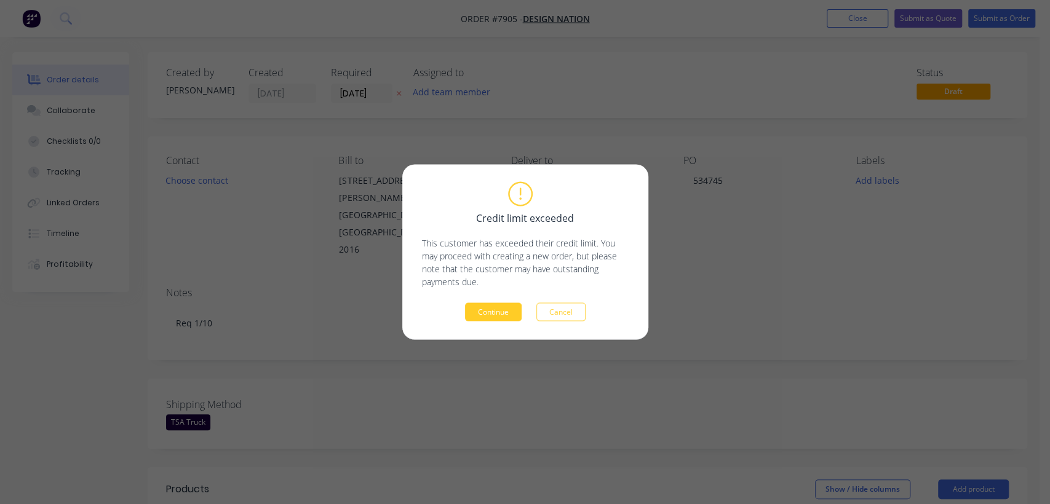
click at [483, 311] on button "Continue" at bounding box center [493, 312] width 57 height 18
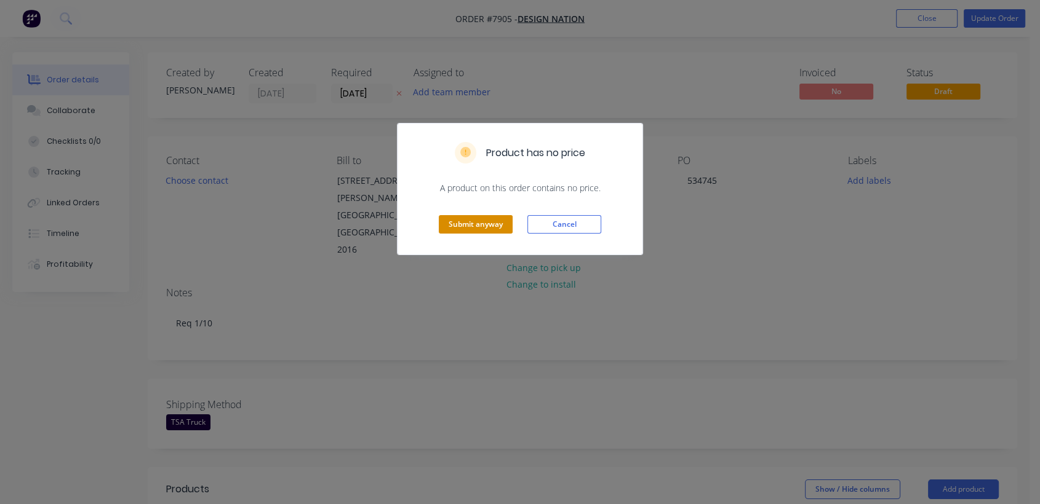
click at [482, 223] on button "Submit anyway" at bounding box center [476, 224] width 74 height 18
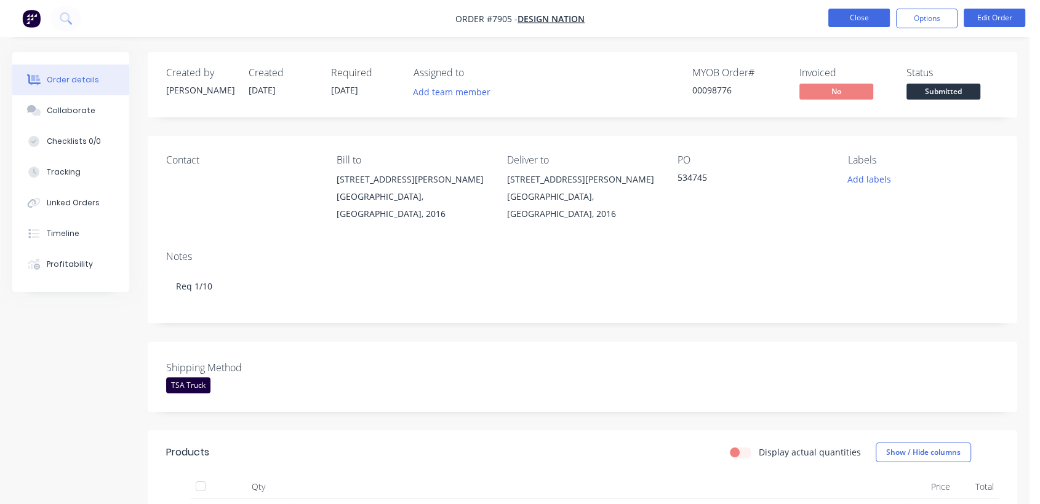
click at [861, 21] on button "Close" at bounding box center [859, 18] width 62 height 18
